Goal: Navigation & Orientation: Find specific page/section

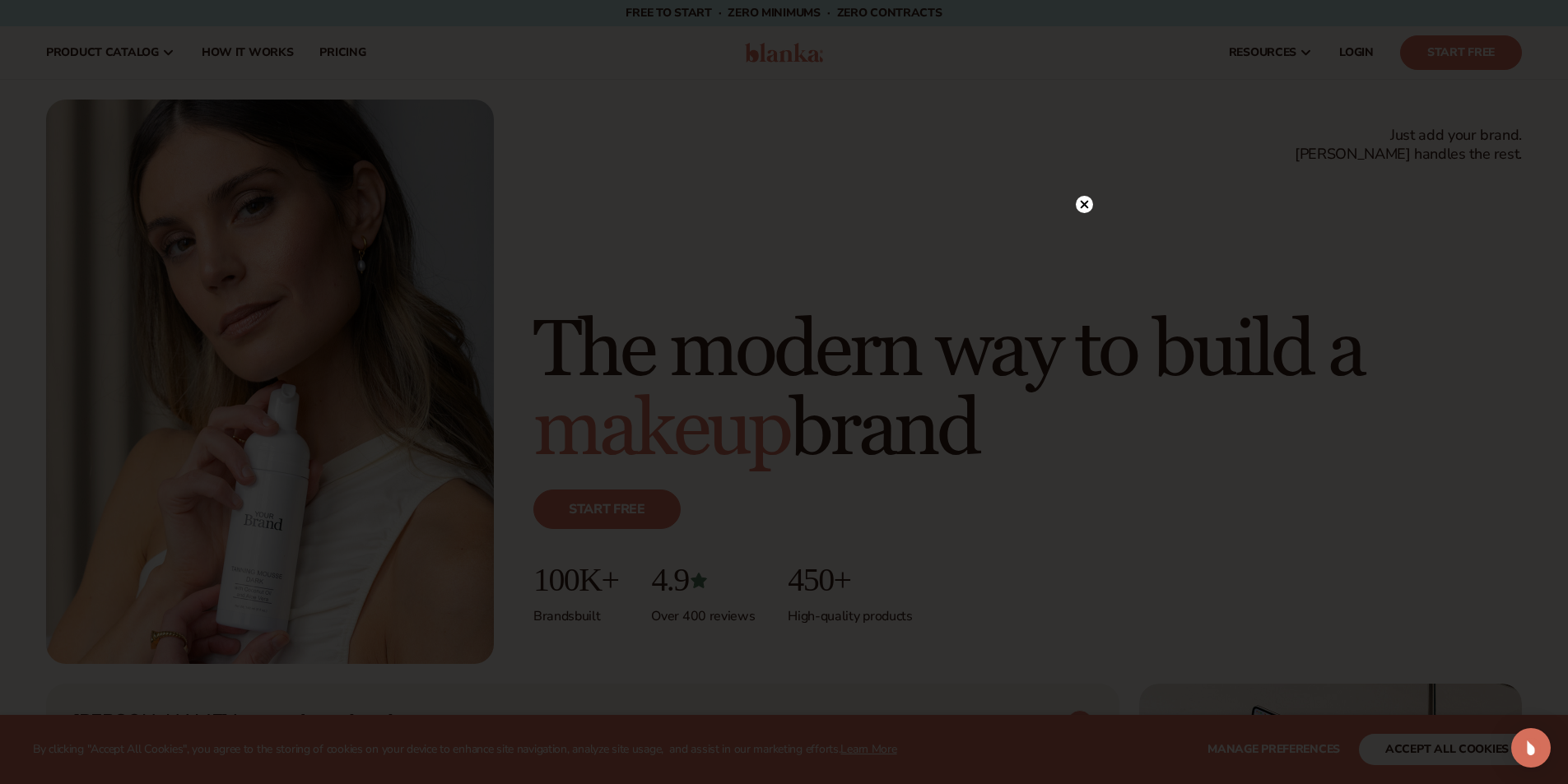
click at [1083, 198] on circle at bounding box center [1084, 204] width 17 height 17
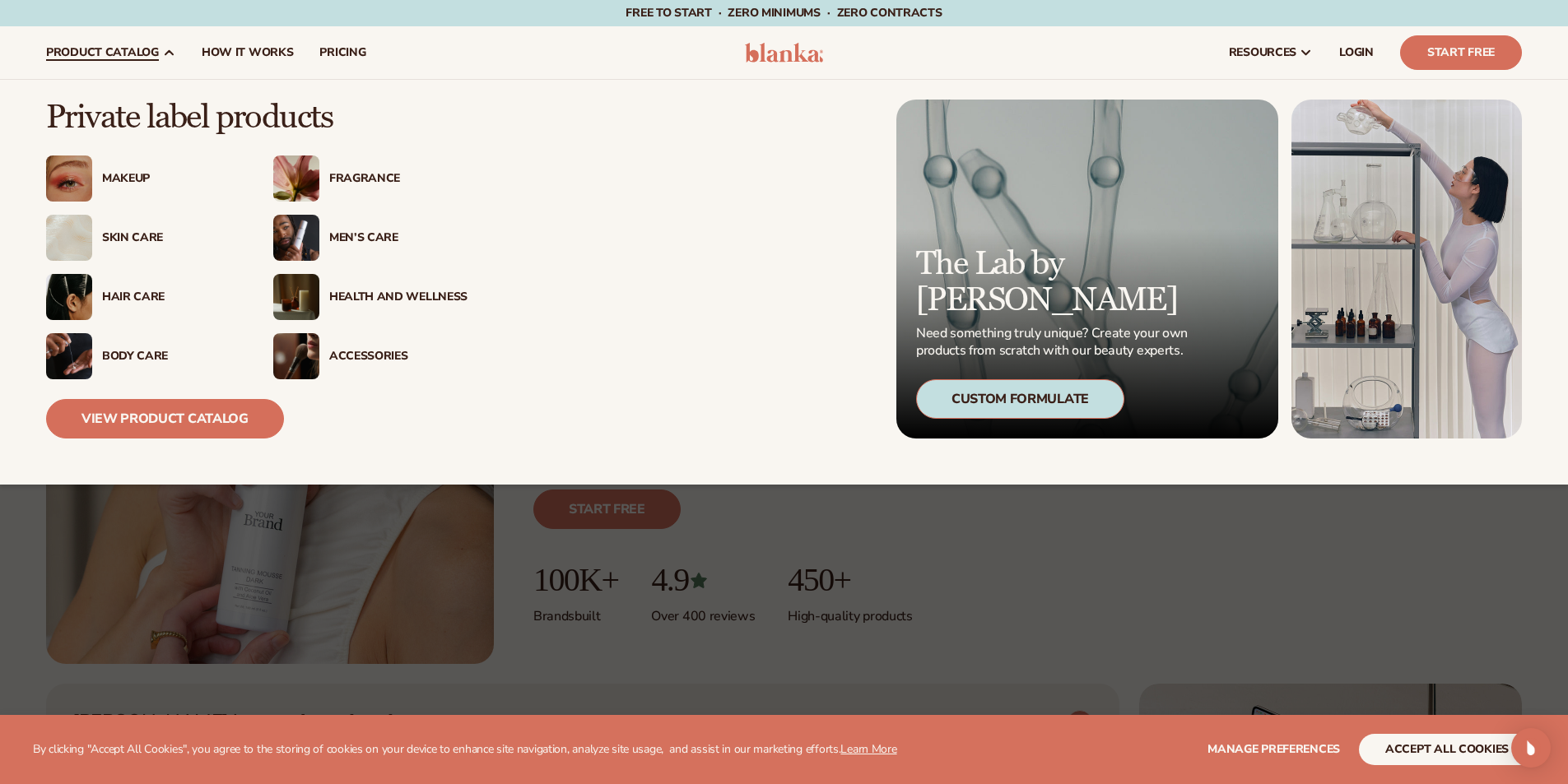
click at [119, 174] on div "Makeup" at bounding box center [171, 179] width 138 height 14
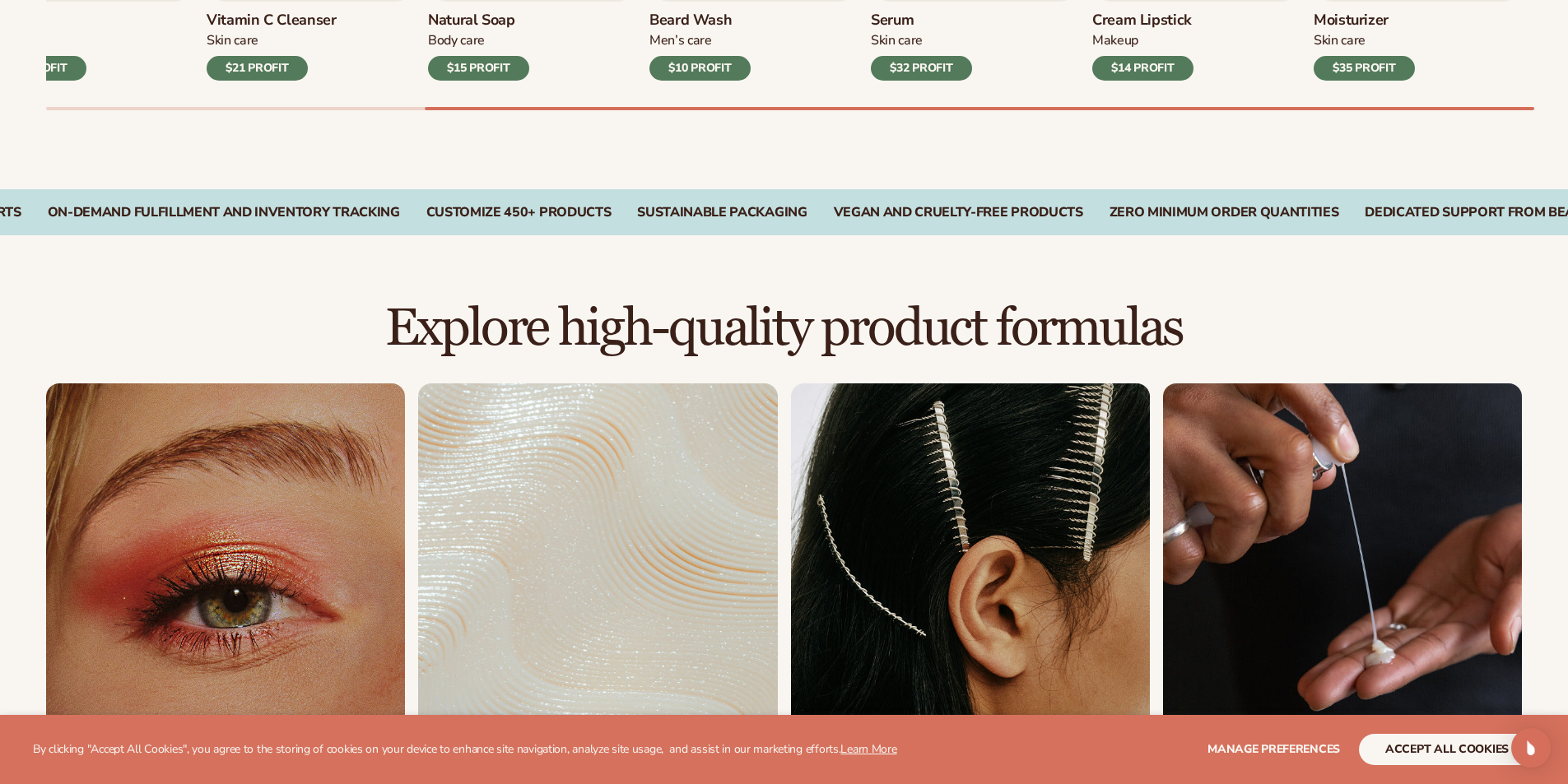
scroll to position [1131, 0]
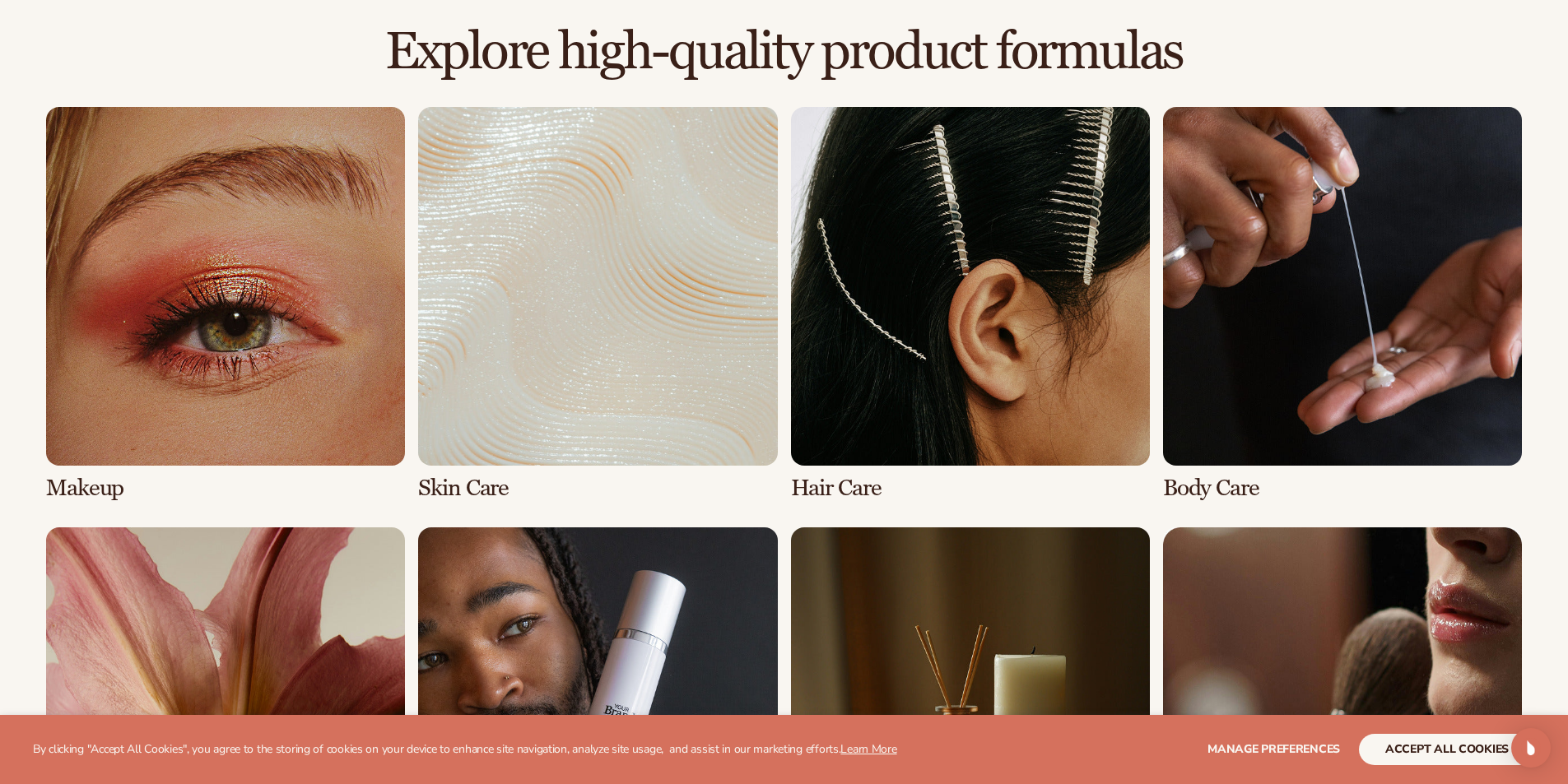
click at [314, 339] on link "1 / 8" at bounding box center [226, 304] width 359 height 394
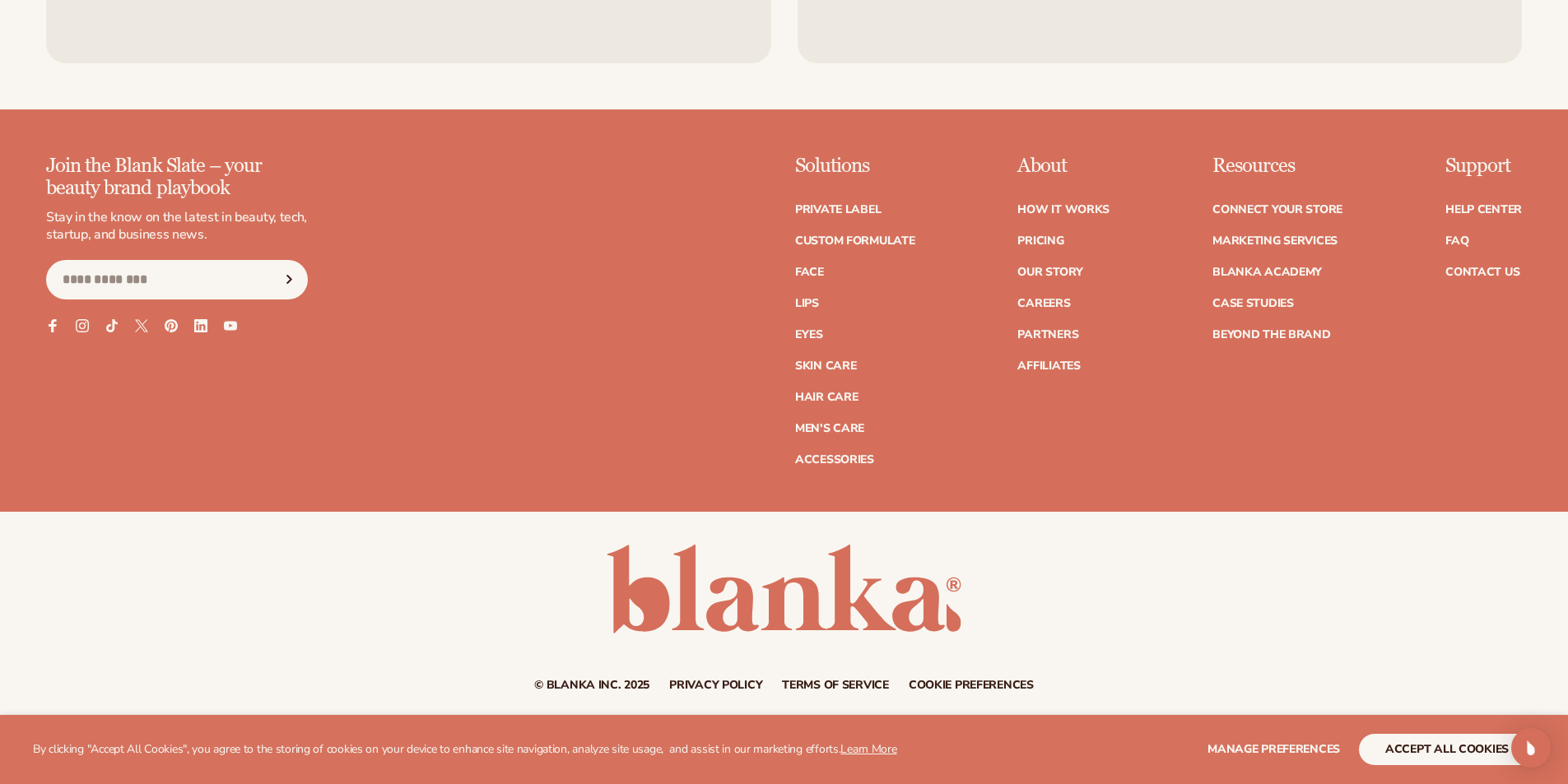
scroll to position [3518, 0]
